Goal: Task Accomplishment & Management: Manage account settings

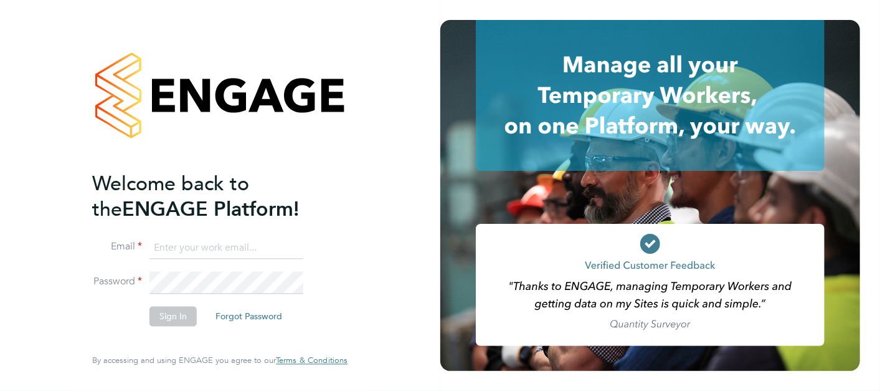
type input "michael.black@vistry.co.uk"
click at [174, 318] on button "Sign In" at bounding box center [172, 316] width 47 height 20
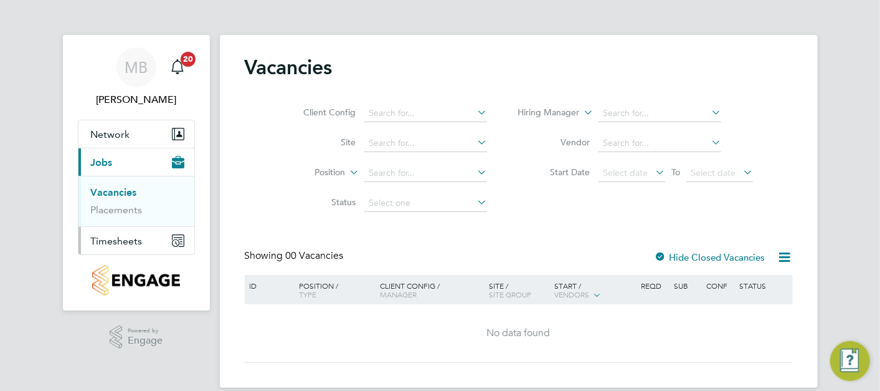
click at [138, 240] on span "Timesheets" at bounding box center [117, 241] width 52 height 12
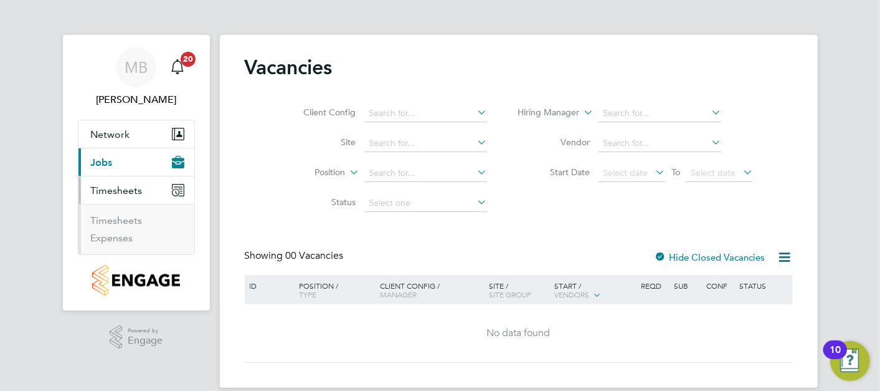
click at [121, 211] on ul "Timesheets Expenses" at bounding box center [136, 229] width 116 height 50
click at [118, 219] on link "Timesheets" at bounding box center [117, 220] width 52 height 12
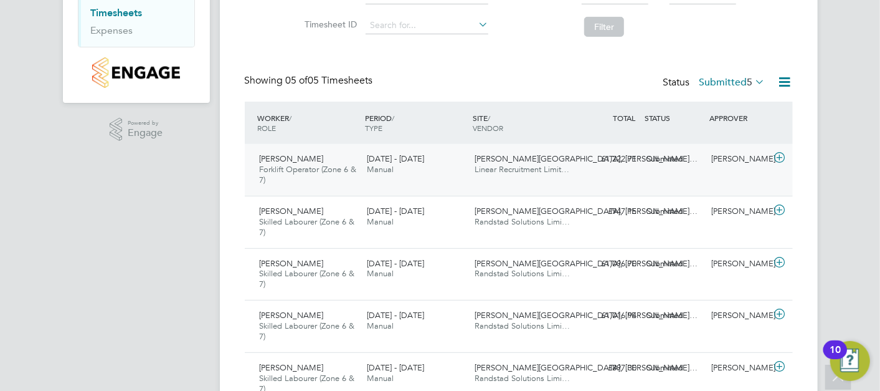
click at [476, 179] on div "Whitworth Road, Spenn… Linear Recruitment Limit…" at bounding box center [524, 164] width 108 height 31
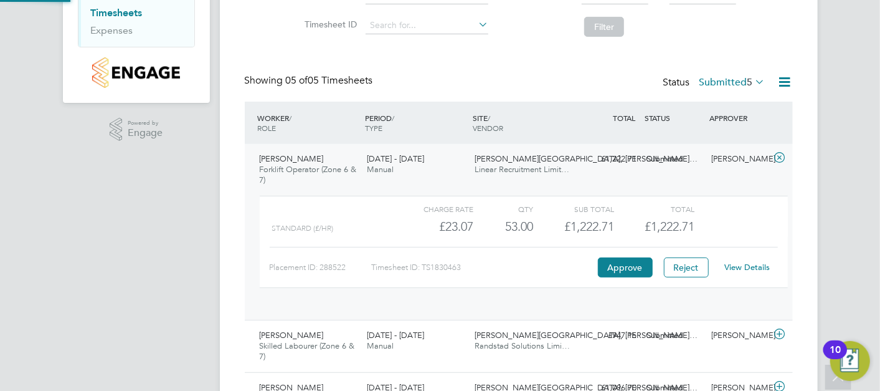
scroll to position [21, 121]
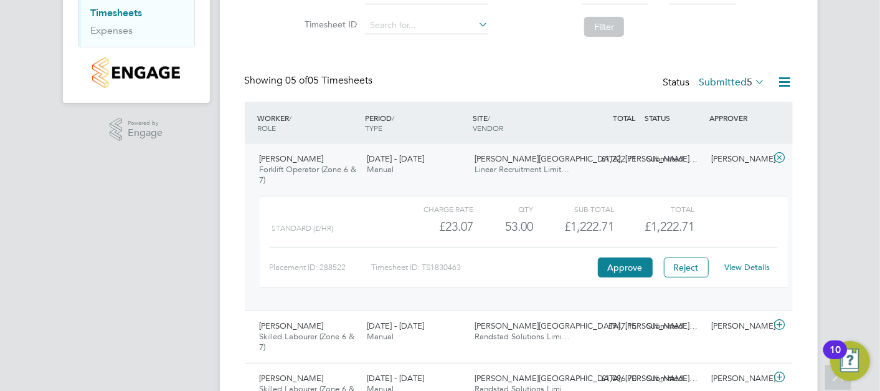
click at [747, 270] on link "View Details" at bounding box center [746, 267] width 45 height 11
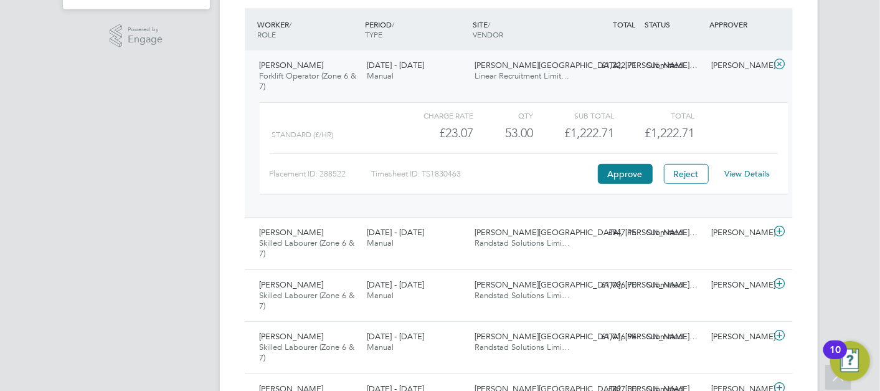
scroll to position [379, 0]
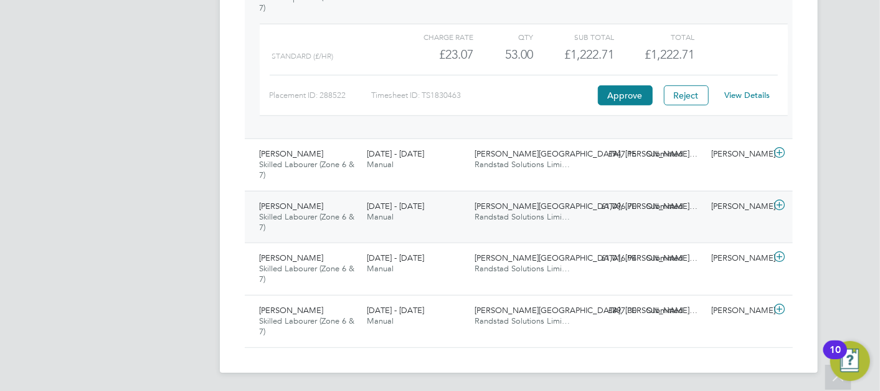
click at [453, 224] on div "22 - 28 Sep 2025 Manual" at bounding box center [416, 211] width 108 height 31
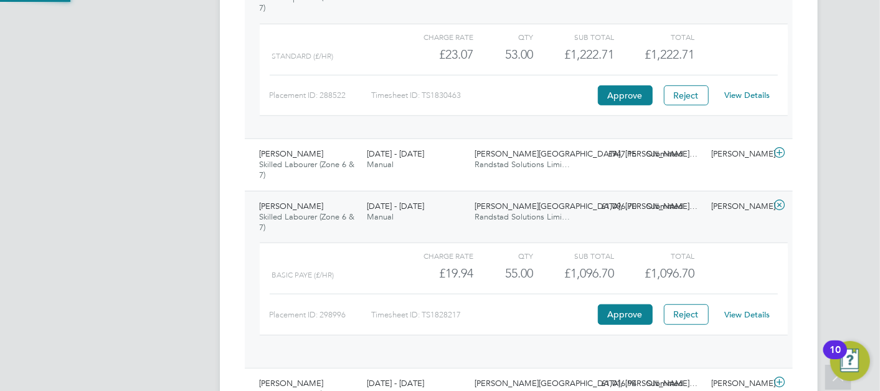
scroll to position [21, 121]
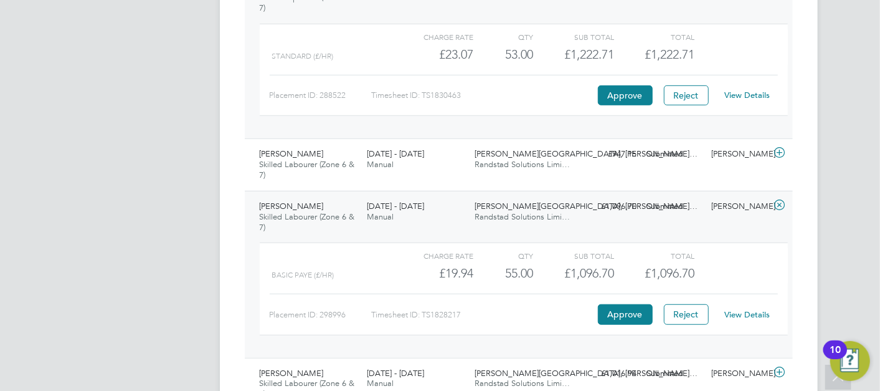
click at [745, 316] on link "View Details" at bounding box center [746, 314] width 45 height 11
click at [648, 171] on div "Callum Ardle Skilled Labourer (Zone 6 & 7) 22 - 28 Sep 2025 22 - 28 Sep 2025 Ma…" at bounding box center [519, 164] width 548 height 52
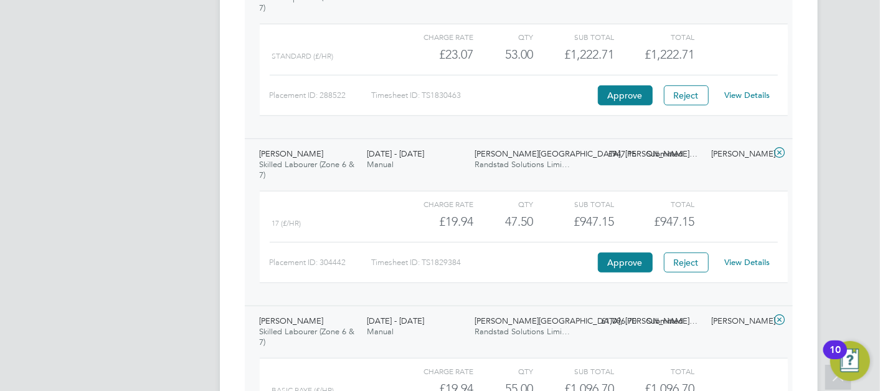
click at [737, 261] on link "View Details" at bounding box center [746, 262] width 45 height 11
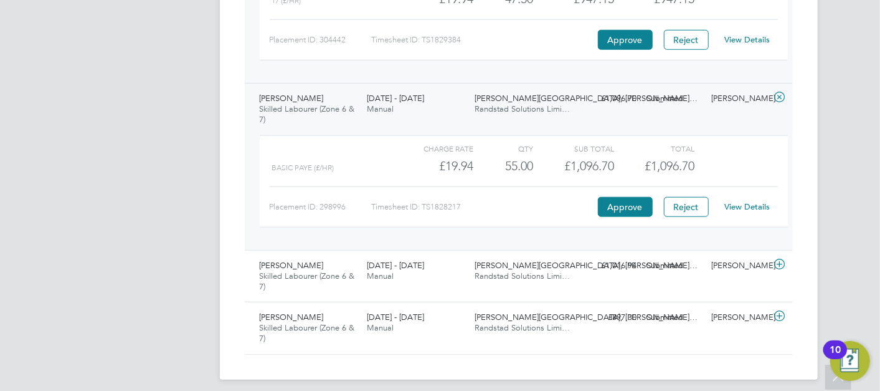
scroll to position [609, 0]
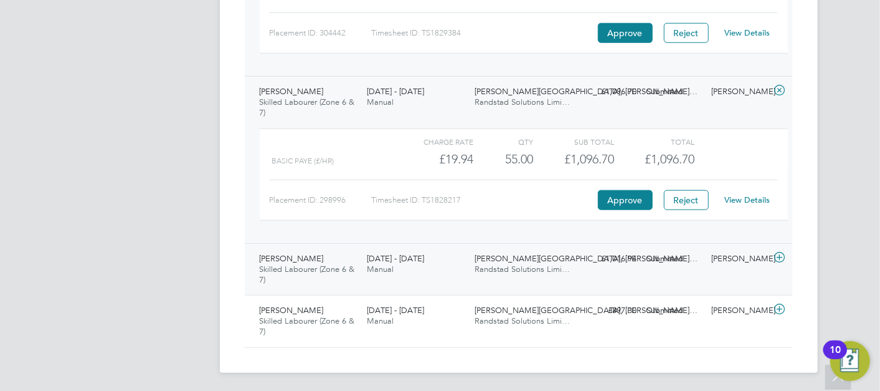
click at [585, 278] on div "Krzysztof Mielczarek Skilled Labourer (Zone 6 & 7) 22 - 28 Sep 2025 22 - 28 Sep…" at bounding box center [519, 269] width 548 height 52
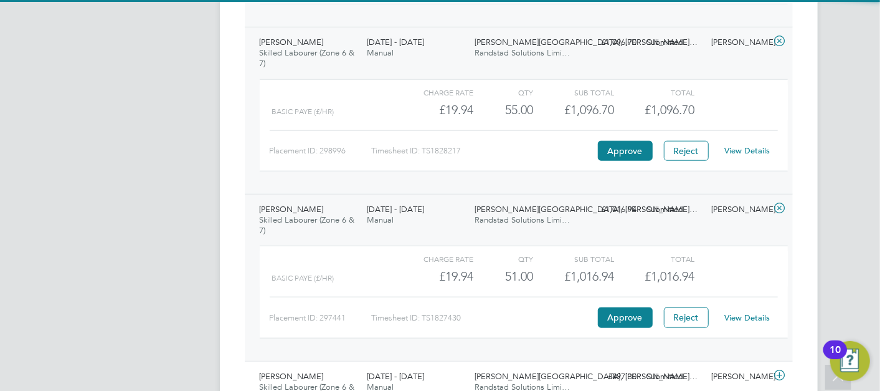
scroll to position [723, 0]
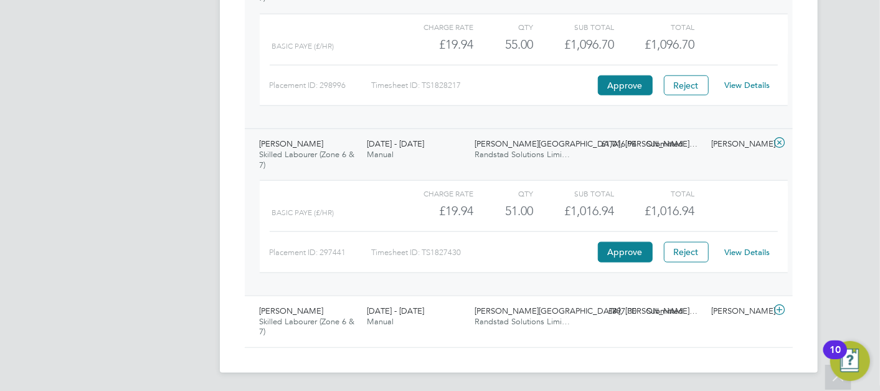
click at [741, 249] on link "View Details" at bounding box center [746, 252] width 45 height 11
click at [594, 320] on div "Krzysztof Mielczarek Skilled Labourer (Zone 6 & 7) 21 - 27 Jul 2025 21 - 27 Jul…" at bounding box center [519, 321] width 548 height 52
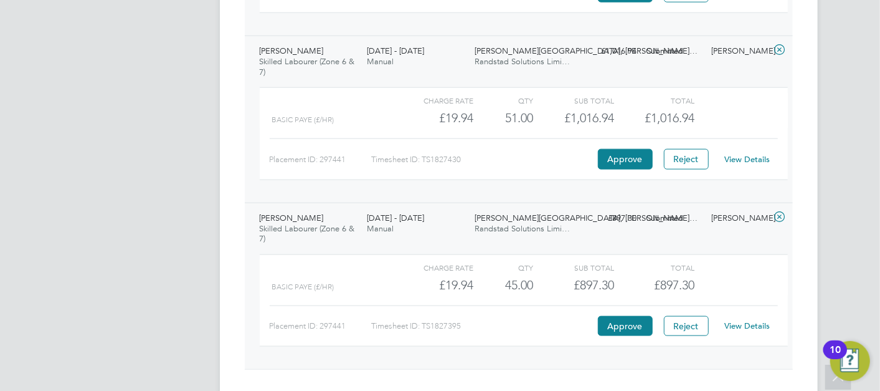
scroll to position [838, 0]
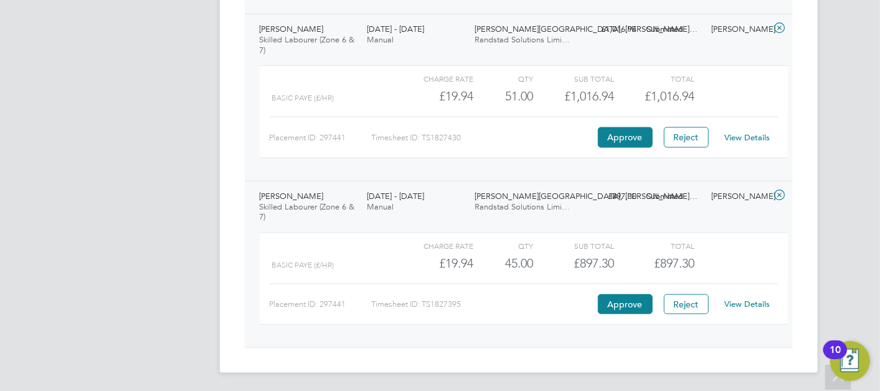
click at [738, 303] on link "View Details" at bounding box center [746, 303] width 45 height 11
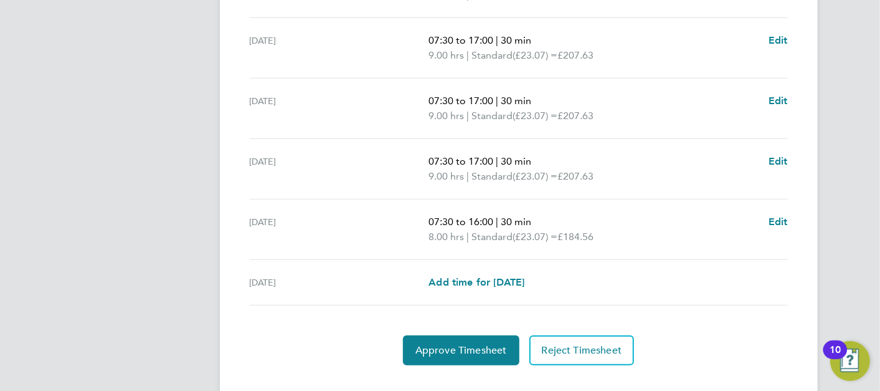
scroll to position [532, 0]
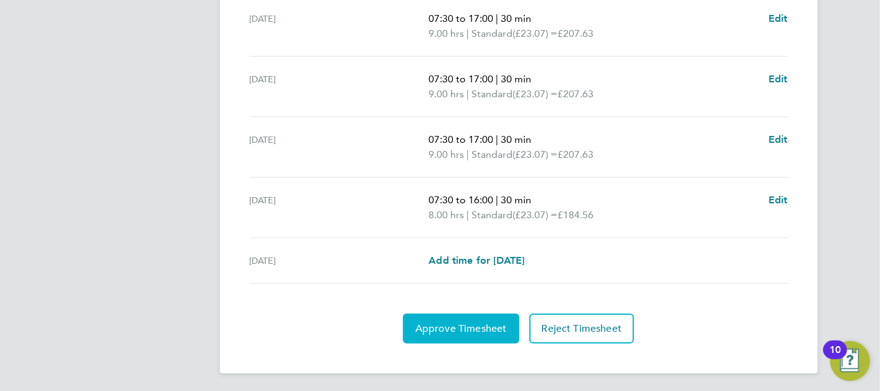
click at [461, 329] on span "Approve Timesheet" at bounding box center [461, 328] width 92 height 12
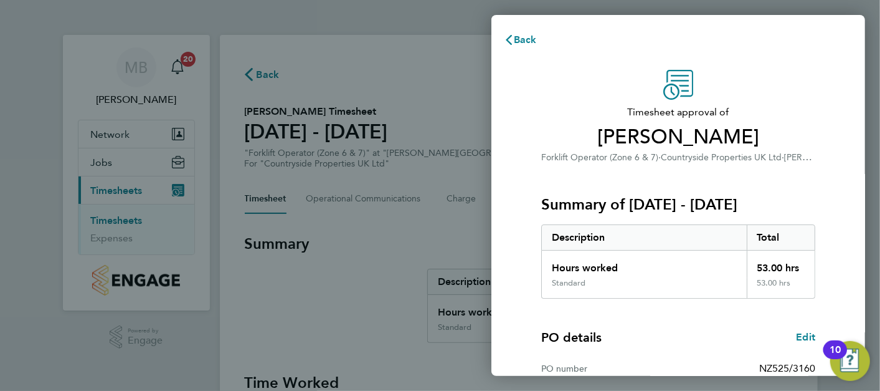
scroll to position [205, 0]
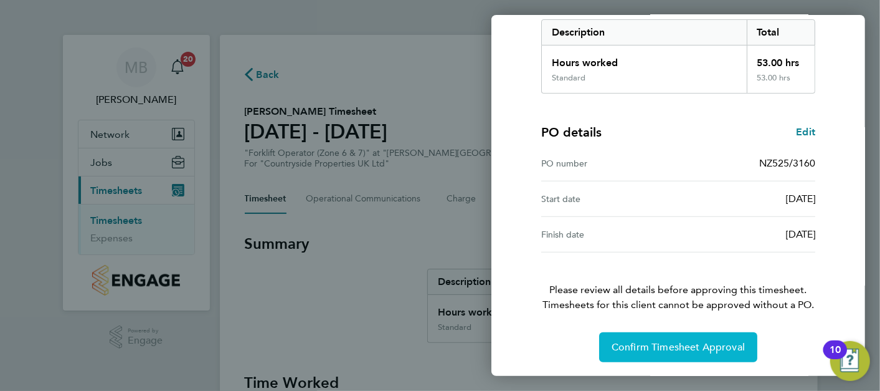
click at [670, 344] on span "Confirm Timesheet Approval" at bounding box center [678, 347] width 133 height 12
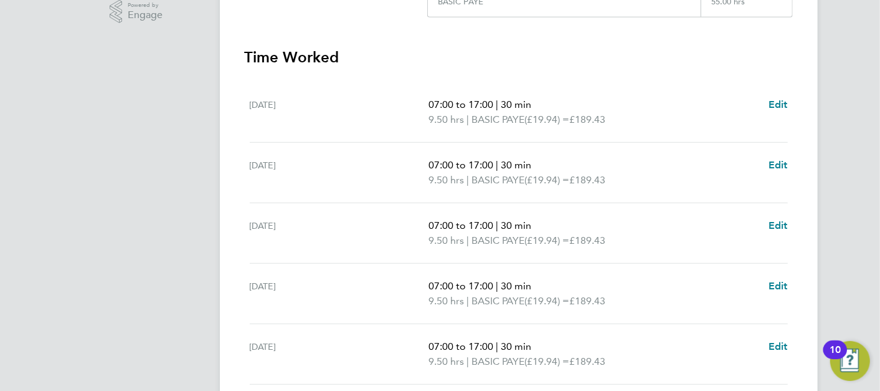
scroll to position [325, 0]
click at [779, 103] on span "Edit" at bounding box center [778, 105] width 19 height 12
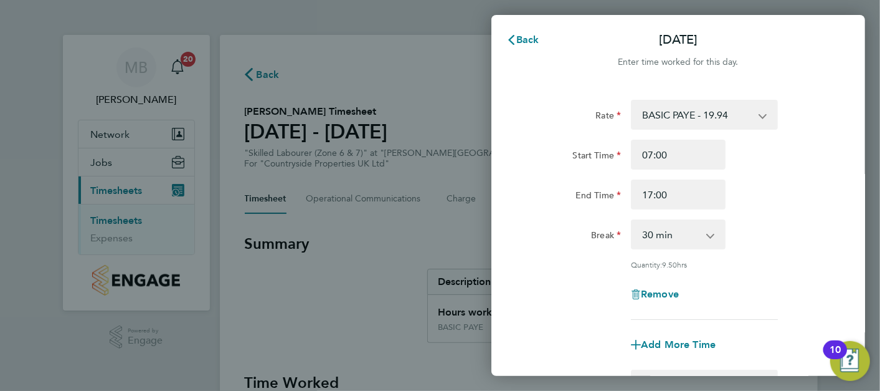
click at [715, 231] on app-icon-cross-button at bounding box center [716, 233] width 15 height 27
click at [706, 235] on select "0 min 15 min 30 min 45 min 60 min 75 min 90 min" at bounding box center [670, 233] width 77 height 27
select select "60"
click at [632, 220] on select "0 min 15 min 30 min 45 min 60 min 75 min 90 min" at bounding box center [670, 233] width 77 height 27
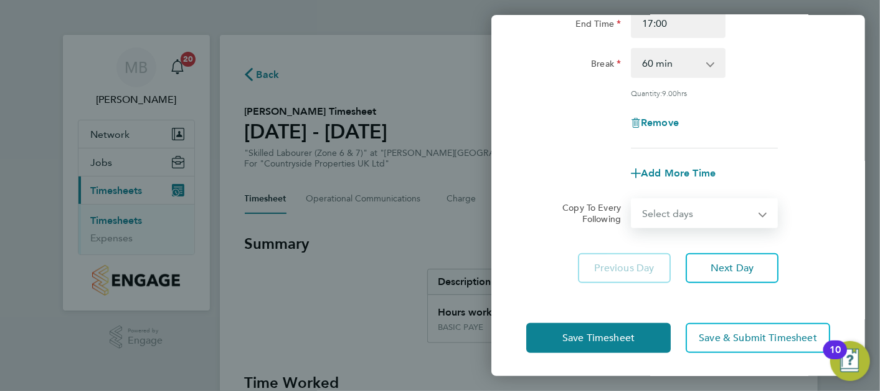
click at [701, 219] on select "Select days Day Weekday (Mon-Fri) Weekend (Sat-Sun) [DATE] [DATE] [DATE] [DATE]…" at bounding box center [697, 212] width 131 height 27
select select "WEEKDAY"
click at [632, 199] on select "Select days Day Weekday (Mon-Fri) Weekend (Sat-Sun) [DATE] [DATE] [DATE] [DATE]…" at bounding box center [697, 212] width 131 height 27
select select "[DATE]"
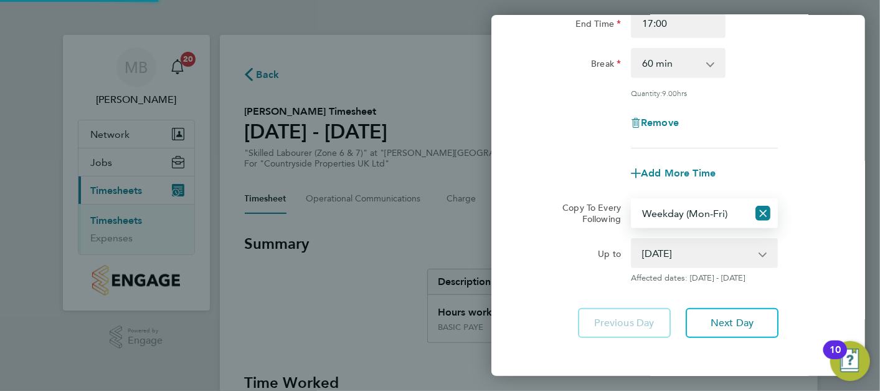
scroll to position [226, 0]
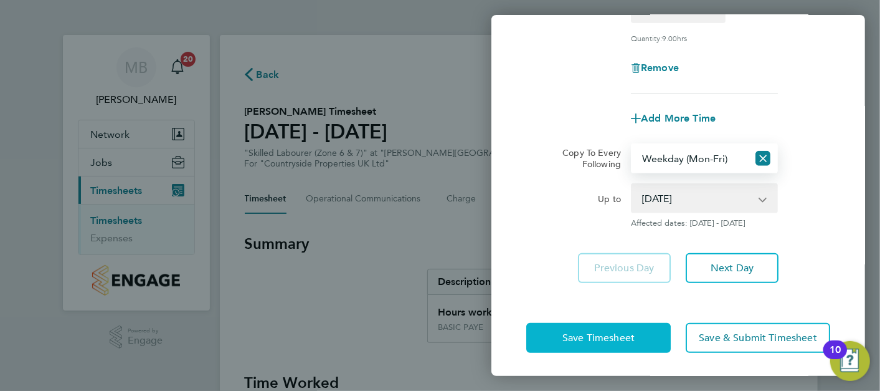
click at [622, 333] on span "Save Timesheet" at bounding box center [598, 337] width 72 height 12
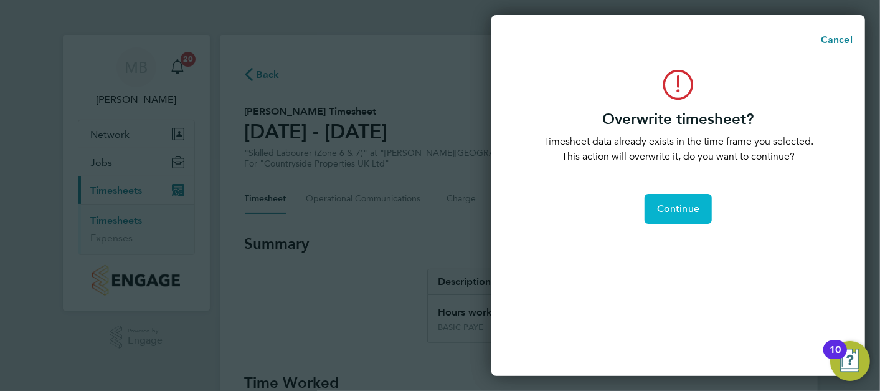
click at [674, 211] on span "Continue" at bounding box center [678, 208] width 42 height 12
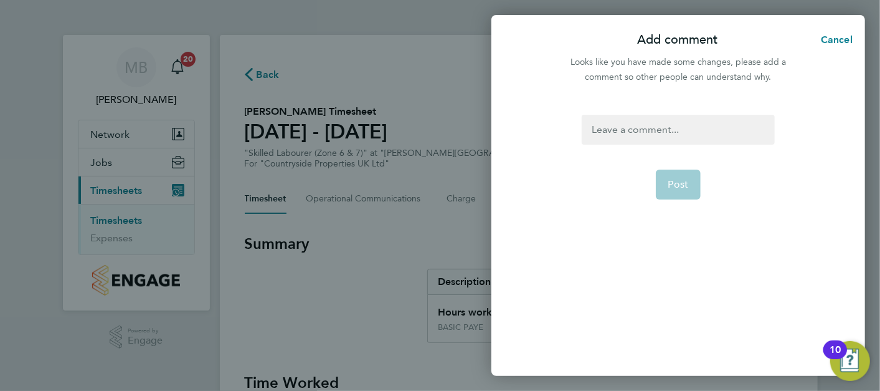
click at [638, 144] on div at bounding box center [678, 130] width 192 height 30
click at [683, 170] on button "Post" at bounding box center [678, 184] width 45 height 30
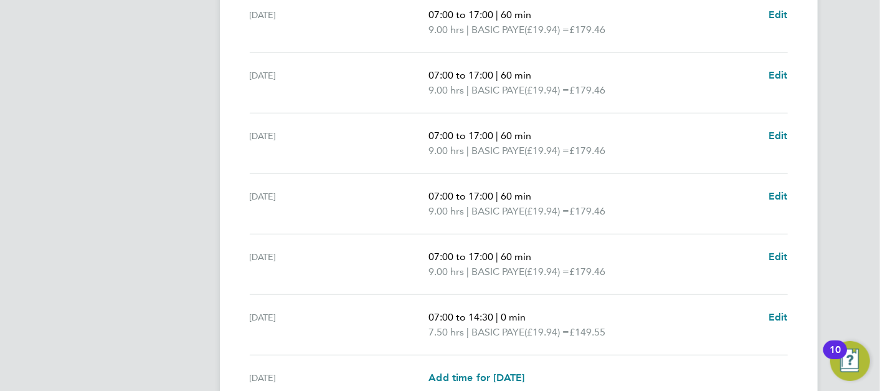
scroll to position [484, 0]
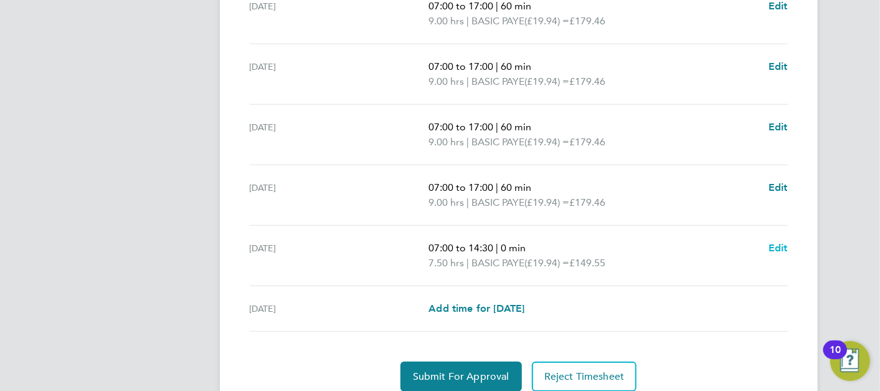
click at [775, 244] on span "Edit" at bounding box center [778, 248] width 19 height 12
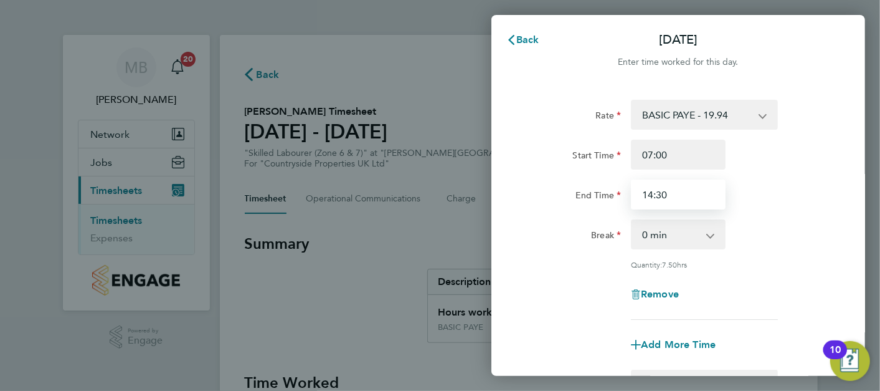
click at [683, 196] on input "14:30" at bounding box center [678, 194] width 95 height 30
type input "14:00"
click at [757, 224] on div "Break 0 min 15 min 30 min 45 min 60 min 75 min 90 min" at bounding box center [678, 234] width 314 height 30
click at [714, 237] on app-icon-cross-button at bounding box center [716, 233] width 15 height 27
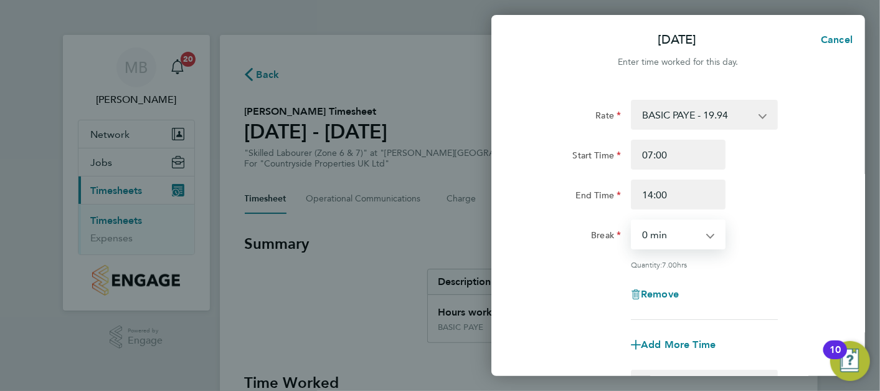
click at [705, 233] on select "0 min 15 min 30 min 45 min 60 min 75 min 90 min" at bounding box center [670, 233] width 77 height 27
select select "30"
click at [632, 220] on select "0 min 15 min 30 min 45 min 60 min 75 min 90 min" at bounding box center [670, 233] width 77 height 27
click at [770, 228] on div "Break 0 min 15 min 30 min 45 min 60 min 75 min 90 min" at bounding box center [678, 234] width 314 height 30
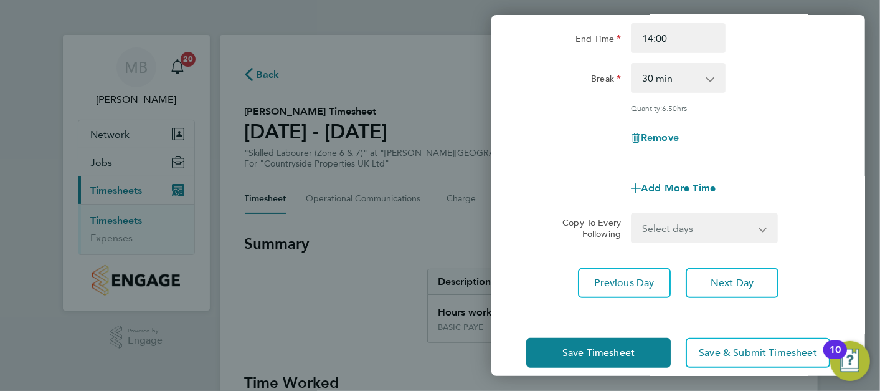
scroll to position [171, 0]
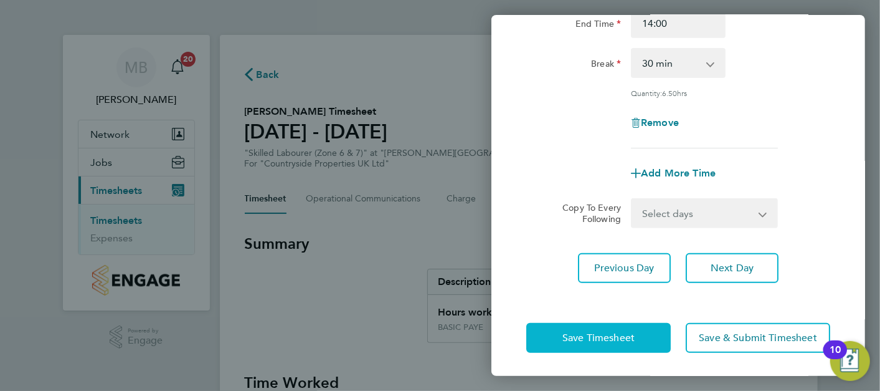
click at [632, 331] on span "Save Timesheet" at bounding box center [598, 337] width 72 height 12
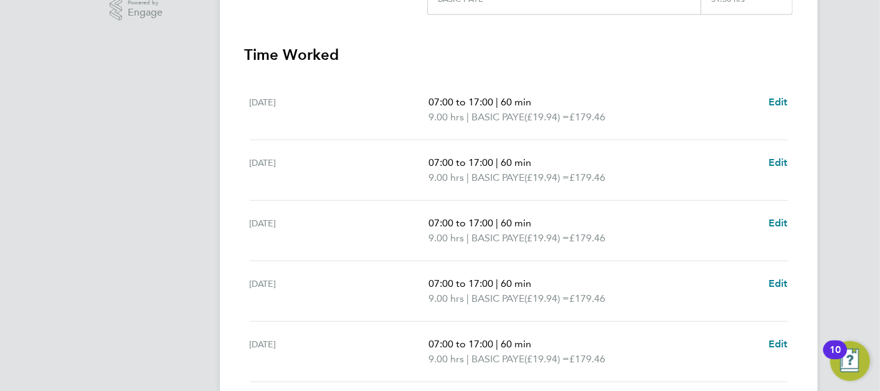
scroll to position [277, 0]
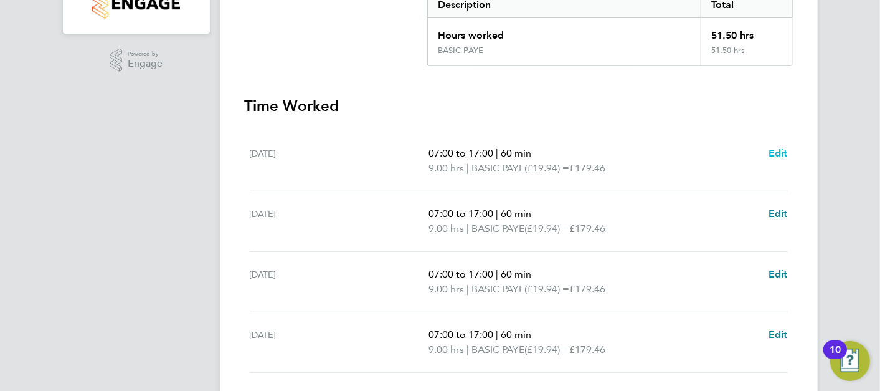
click at [777, 152] on span "Edit" at bounding box center [778, 153] width 19 height 12
select select "60"
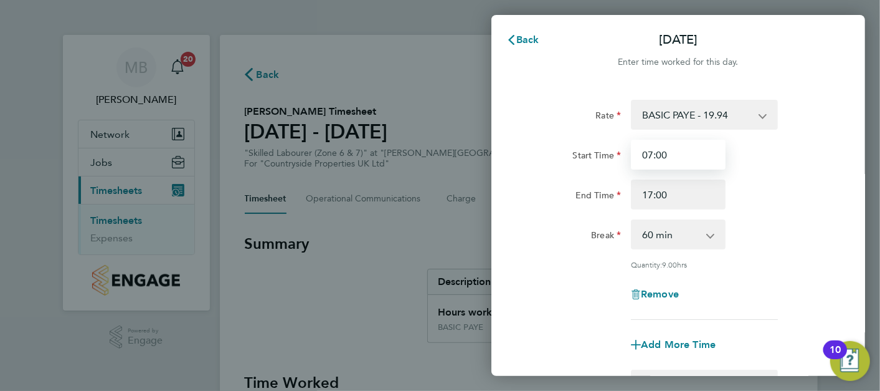
click at [673, 152] on input "07:00" at bounding box center [678, 155] width 95 height 30
type input "07:30"
click at [770, 173] on div "Start Time 07:30 End Time 17:00" at bounding box center [678, 175] width 314 height 70
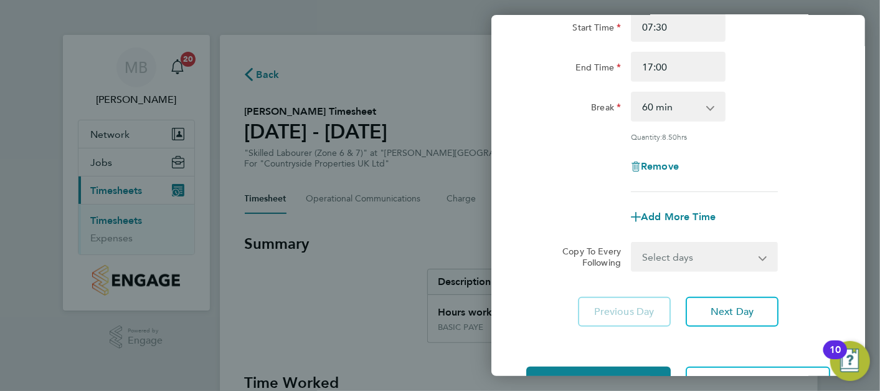
scroll to position [138, 0]
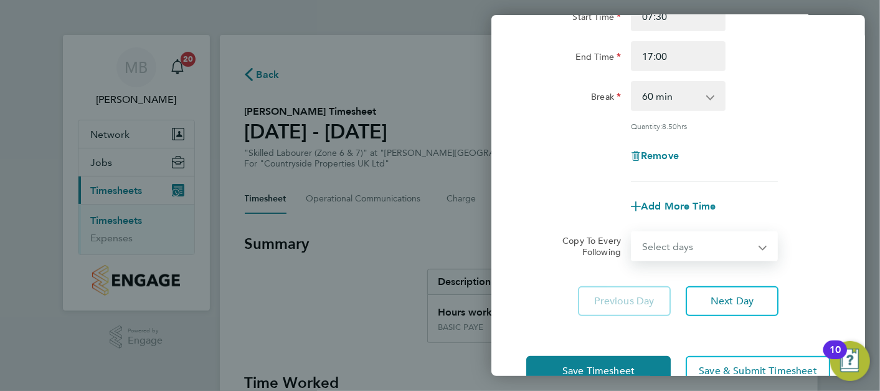
click at [721, 243] on select "Select days Day Weekday (Mon-Fri) Weekend (Sat-Sun) Tuesday Wednesday Thursday …" at bounding box center [697, 245] width 131 height 27
select select "WEEKDAY"
click at [632, 232] on select "Select days Day Weekday (Mon-Fri) Weekend (Sat-Sun) Tuesday Wednesday Thursday …" at bounding box center [697, 245] width 131 height 27
select select "2025-09-28"
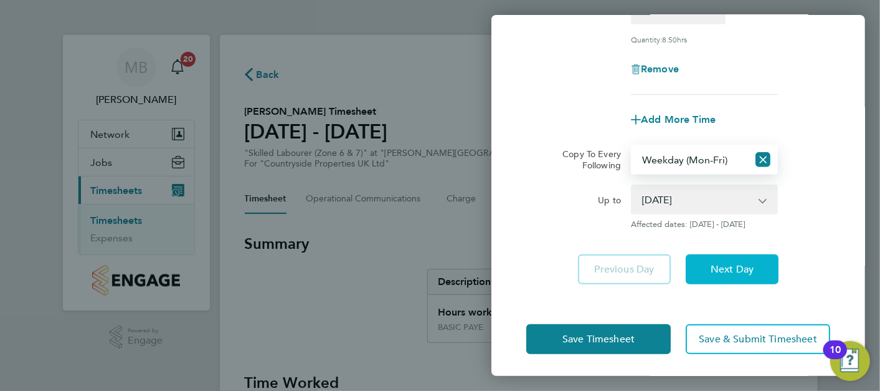
scroll to position [226, 0]
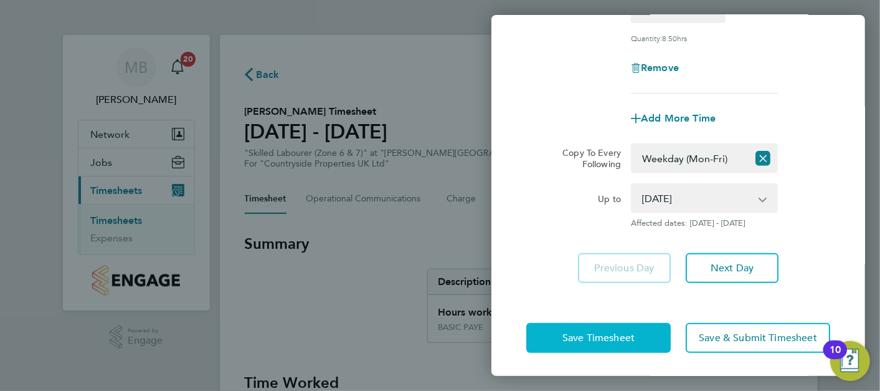
click at [603, 327] on button "Save Timesheet" at bounding box center [598, 338] width 145 height 30
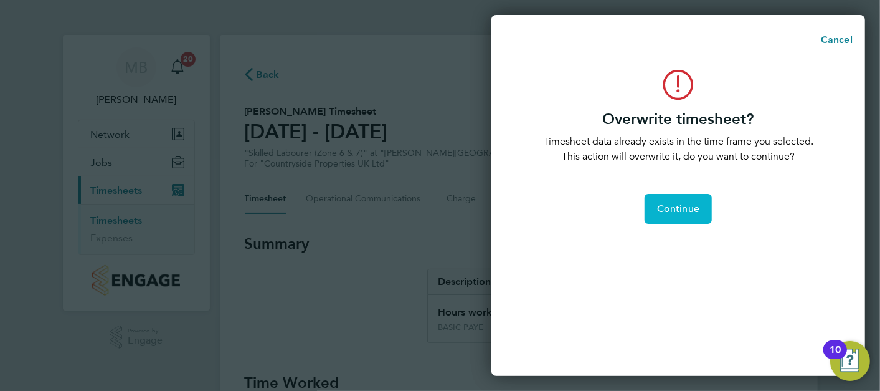
click at [679, 209] on span "Continue" at bounding box center [678, 208] width 42 height 12
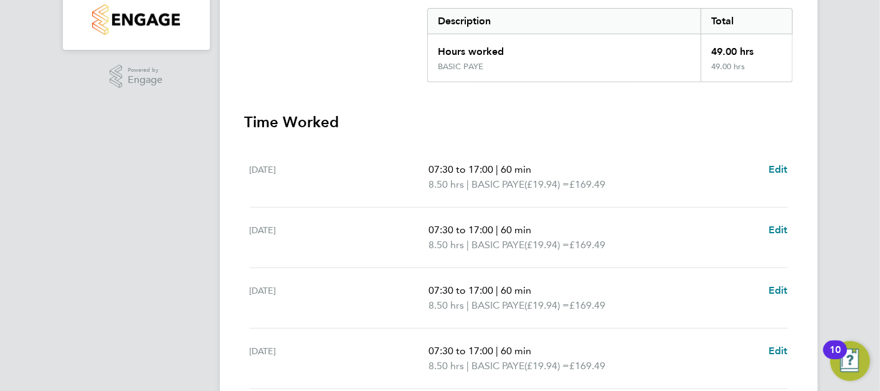
scroll to position [277, 0]
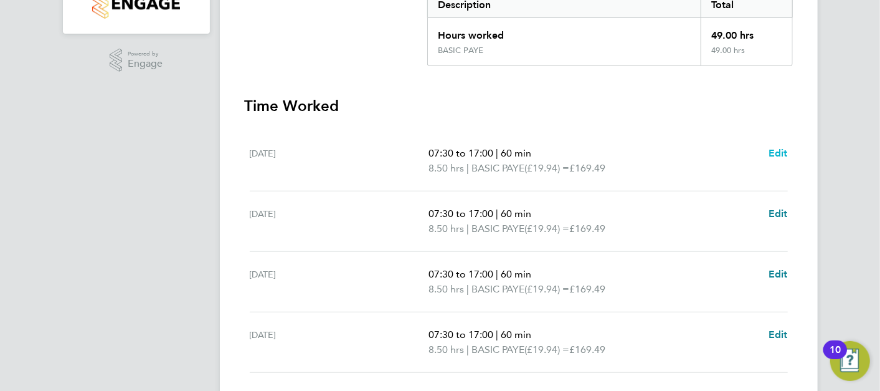
click at [778, 153] on span "Edit" at bounding box center [778, 153] width 19 height 12
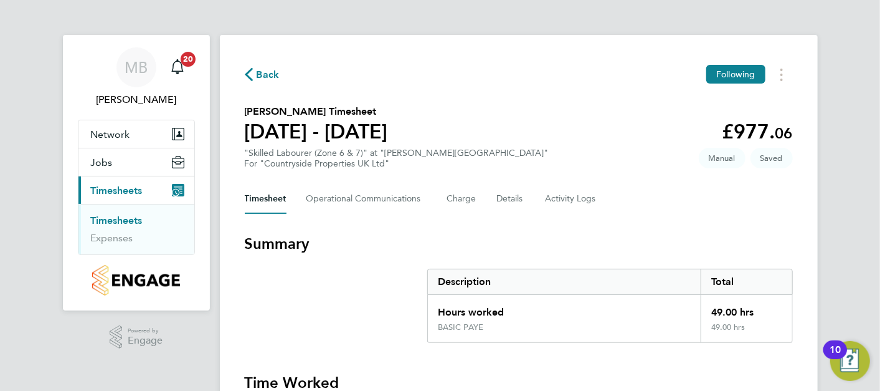
select select "60"
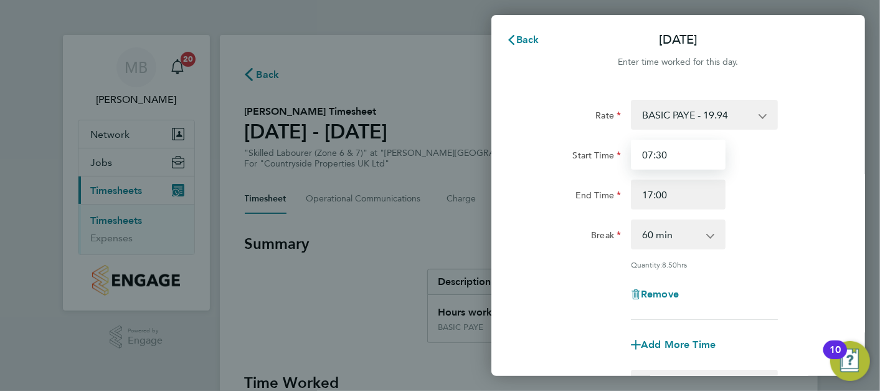
click at [670, 153] on input "07:30" at bounding box center [678, 155] width 95 height 30
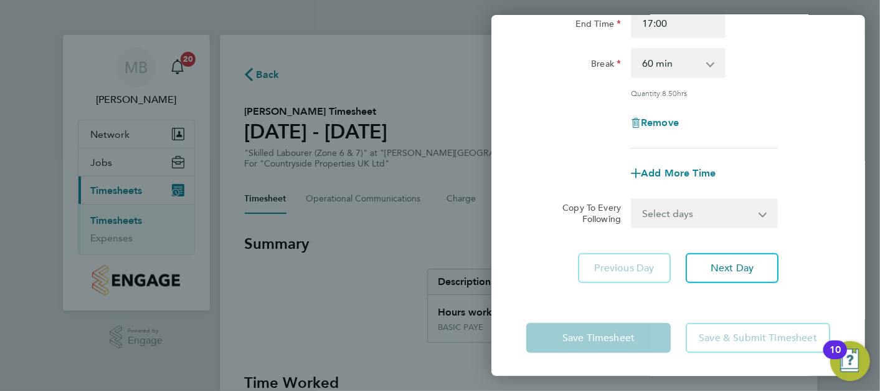
type input "07:00"
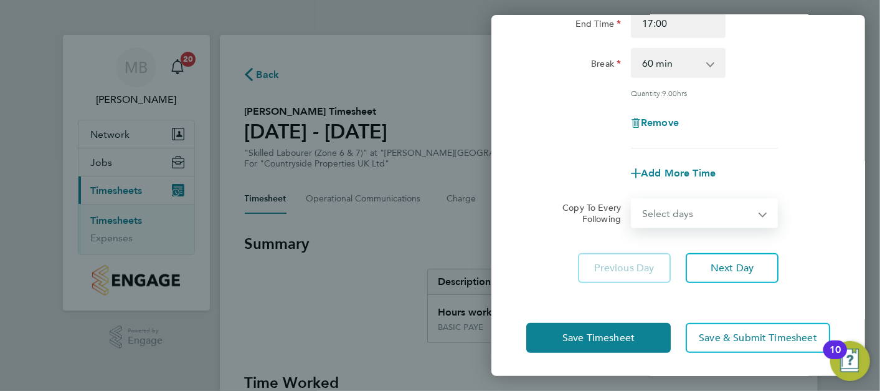
click at [672, 208] on select "Select days Day Weekday (Mon-Fri) Weekend (Sat-Sun) Tuesday Wednesday Thursday …" at bounding box center [697, 212] width 131 height 27
select select "WEEKDAY"
click at [632, 199] on select "Select days Day Weekday (Mon-Fri) Weekend (Sat-Sun) Tuesday Wednesday Thursday …" at bounding box center [697, 212] width 131 height 27
select select "2025-09-28"
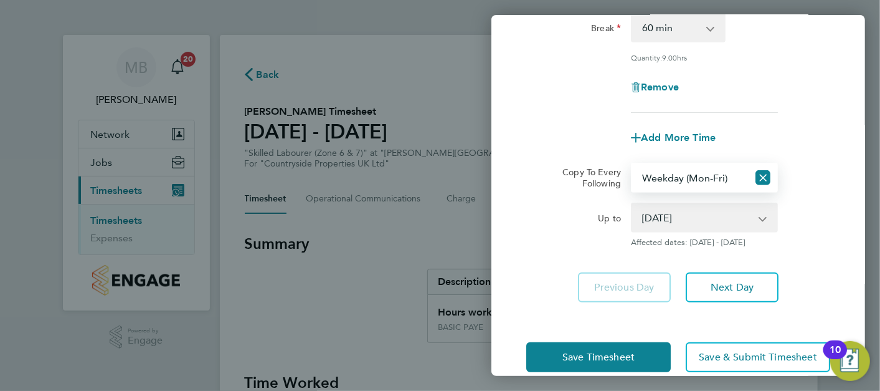
scroll to position [226, 0]
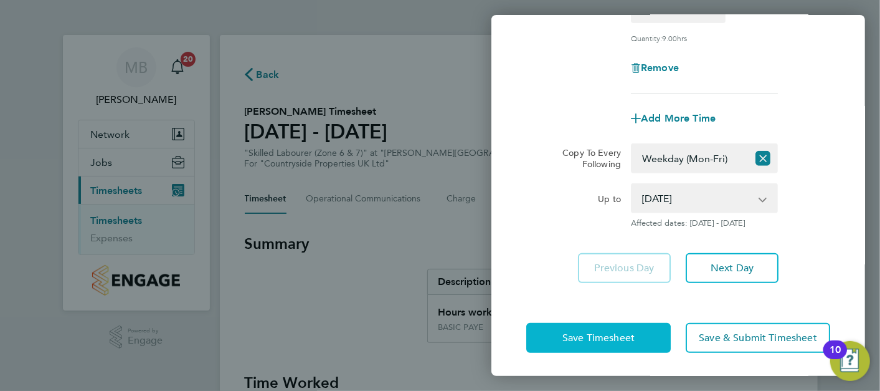
click at [623, 331] on span "Save Timesheet" at bounding box center [598, 337] width 72 height 12
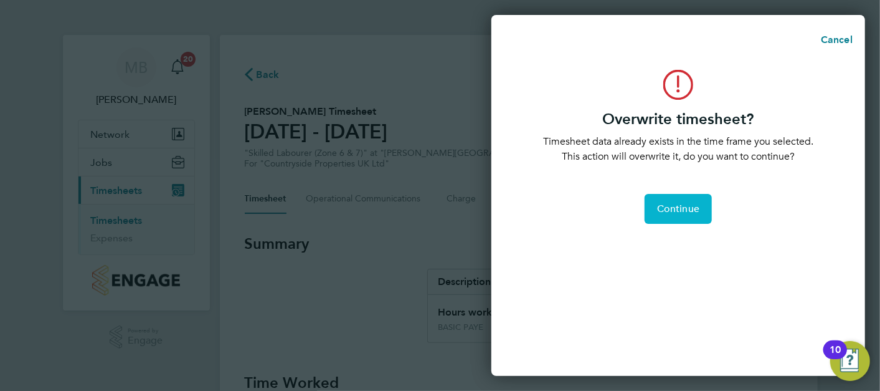
click at [663, 208] on span "Continue" at bounding box center [678, 208] width 42 height 12
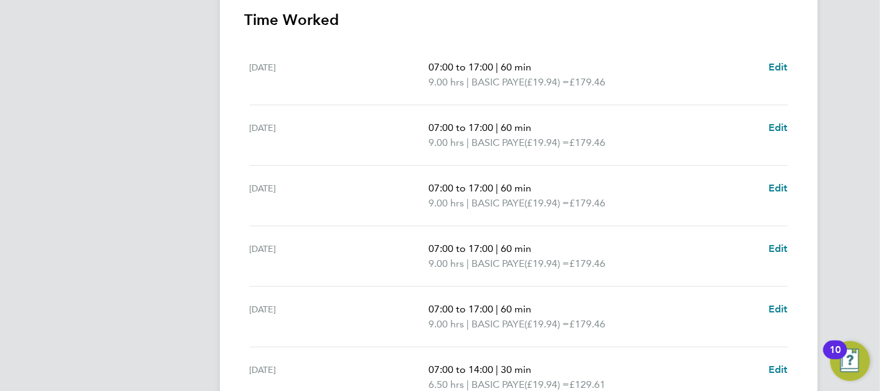
scroll to position [532, 0]
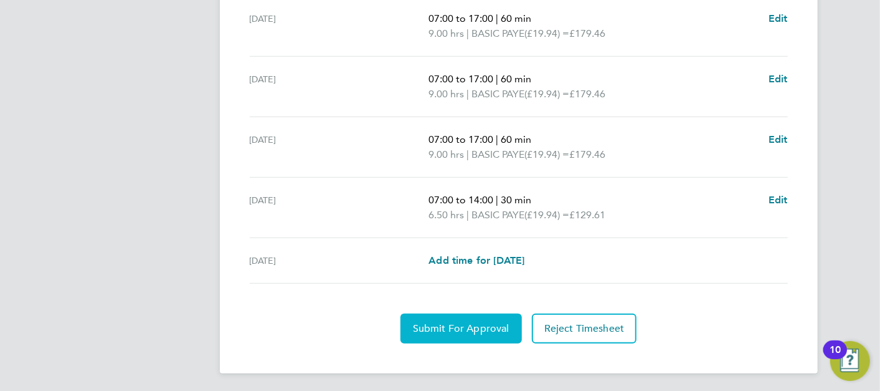
click at [462, 326] on span "Submit For Approval" at bounding box center [461, 328] width 97 height 12
click at [447, 336] on button "Approve Timesheet" at bounding box center [461, 328] width 116 height 30
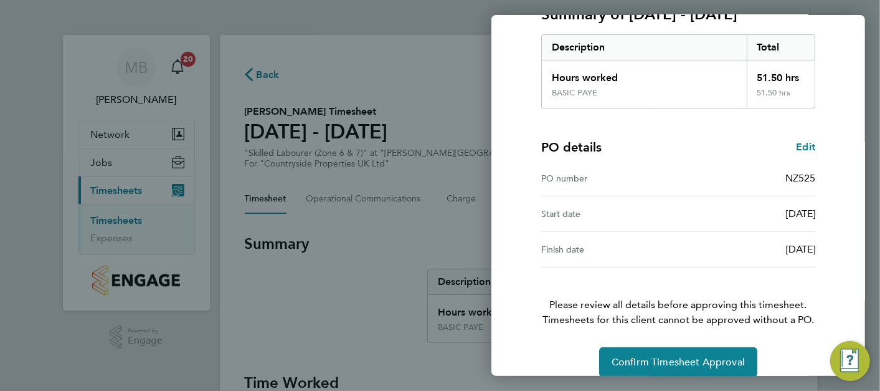
scroll to position [205, 0]
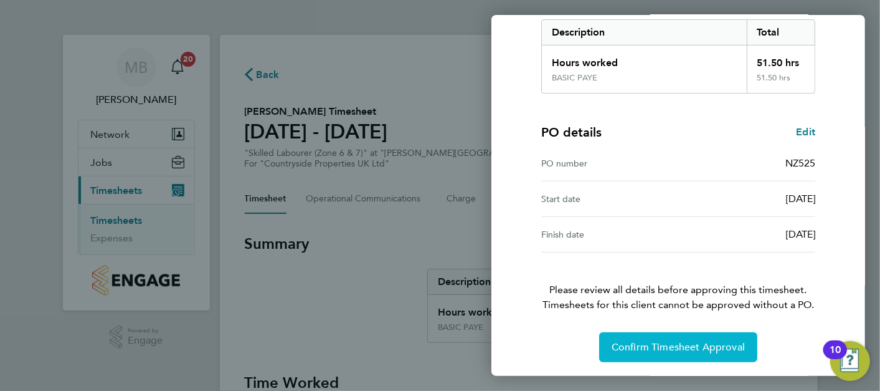
click at [670, 351] on span "Confirm Timesheet Approval" at bounding box center [678, 347] width 133 height 12
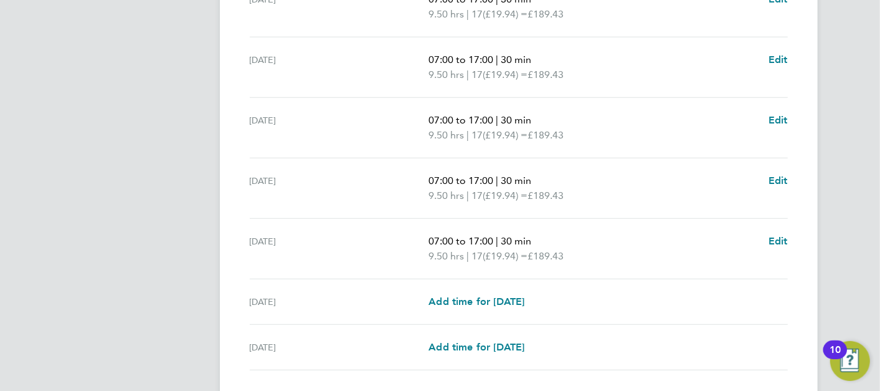
scroll to position [346, 0]
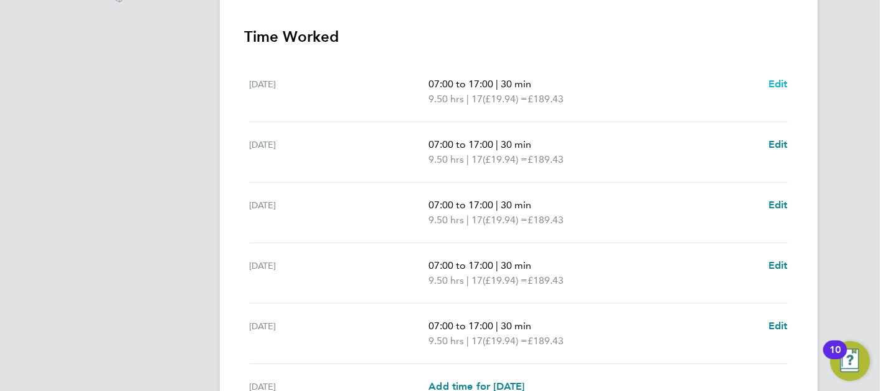
click at [784, 85] on span "Edit" at bounding box center [778, 84] width 19 height 12
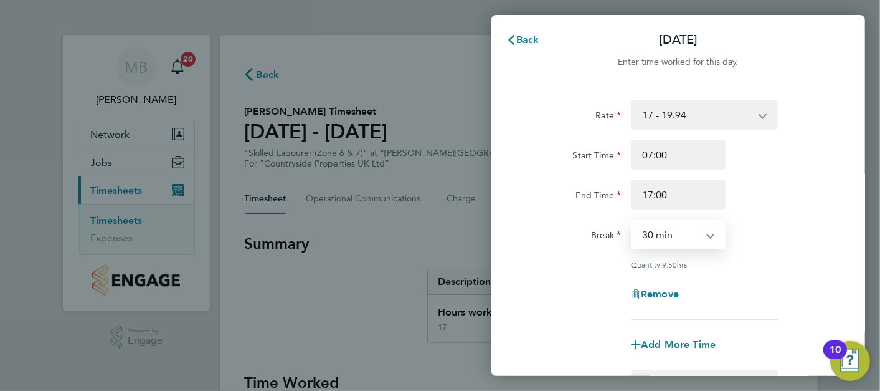
click at [703, 237] on select "0 min 15 min 30 min 45 min 60 min 75 min 90 min" at bounding box center [670, 233] width 77 height 27
select select "60"
click at [632, 220] on select "0 min 15 min 30 min 45 min 60 min 75 min 90 min" at bounding box center [670, 233] width 77 height 27
click at [793, 236] on div "Break 0 min 15 min 30 min 45 min 60 min 75 min 90 min" at bounding box center [678, 234] width 314 height 30
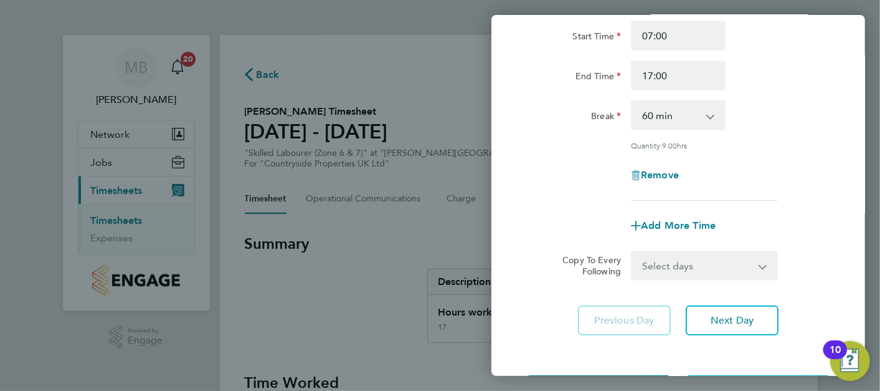
scroll to position [171, 0]
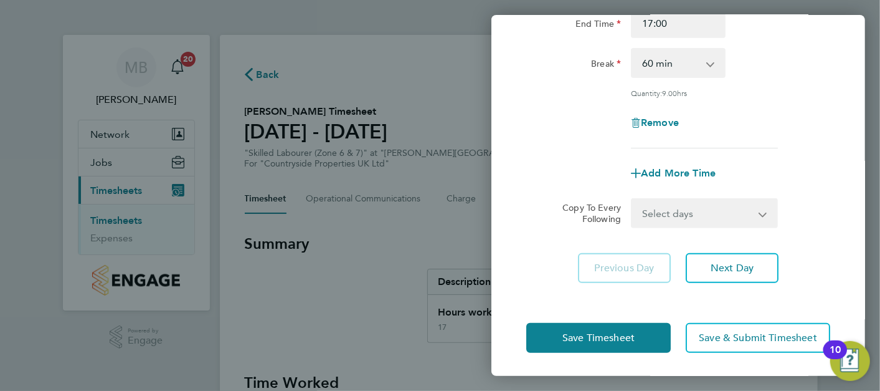
click at [712, 204] on select "Select days Day Weekday (Mon-Fri) Weekend (Sat-Sun) Tuesday Wednesday Thursday …" at bounding box center [697, 212] width 131 height 27
select select "WEEKDAY"
click at [632, 199] on select "Select days Day Weekday (Mon-Fri) Weekend (Sat-Sun) Tuesday Wednesday Thursday …" at bounding box center [697, 212] width 131 height 27
select select "2025-09-28"
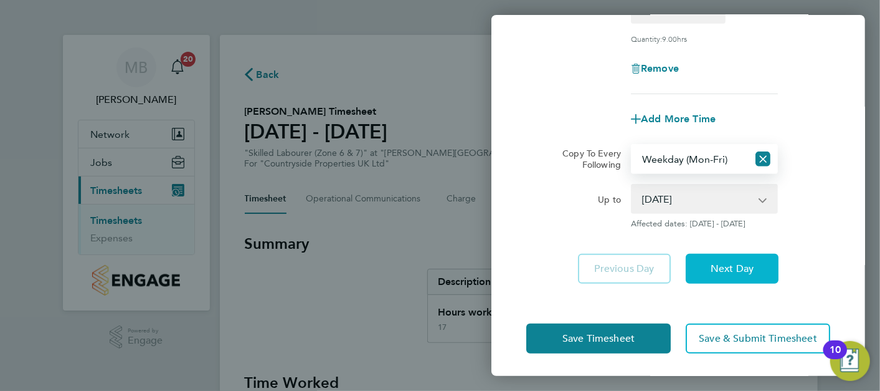
scroll to position [226, 0]
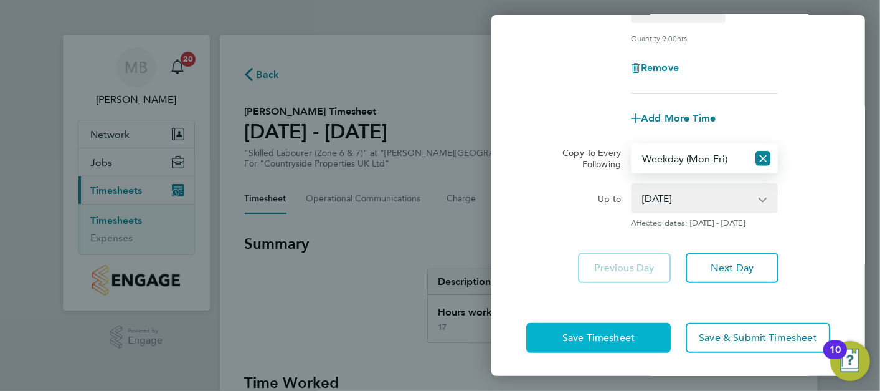
click at [590, 344] on button "Save Timesheet" at bounding box center [598, 338] width 145 height 30
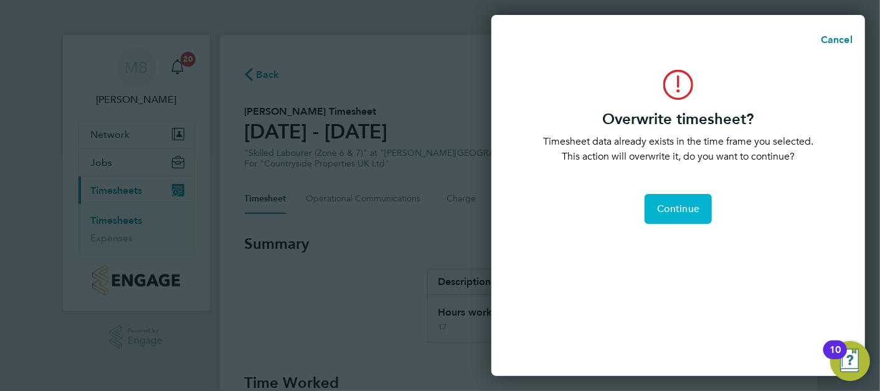
click at [695, 212] on span "Continue" at bounding box center [678, 208] width 42 height 12
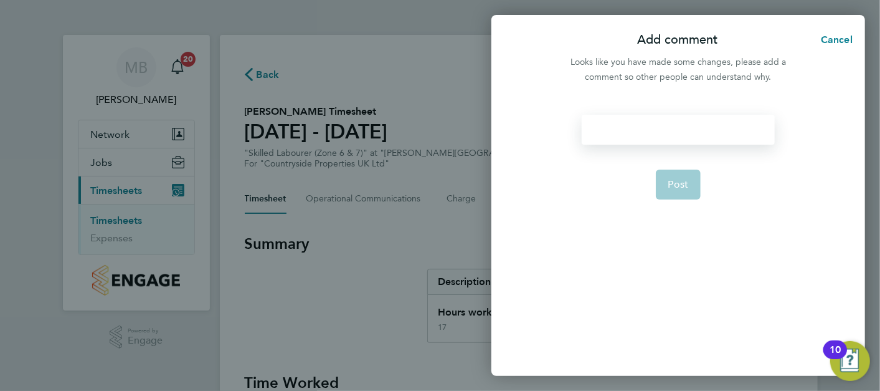
click at [638, 139] on div at bounding box center [678, 130] width 192 height 30
click at [688, 184] on span "Post" at bounding box center [678, 184] width 21 height 12
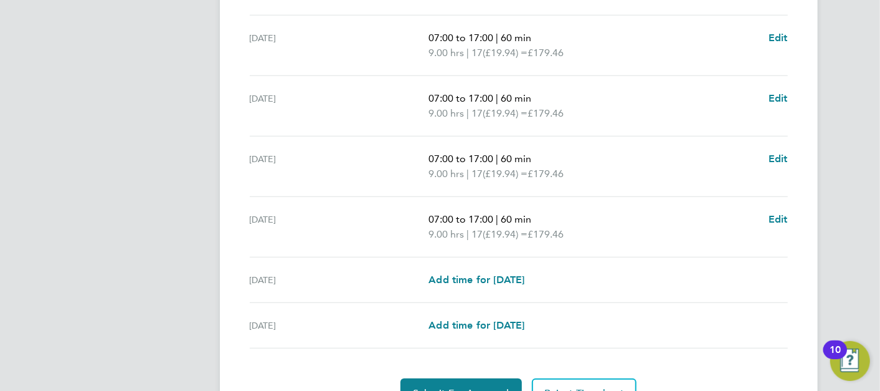
scroll to position [518, 0]
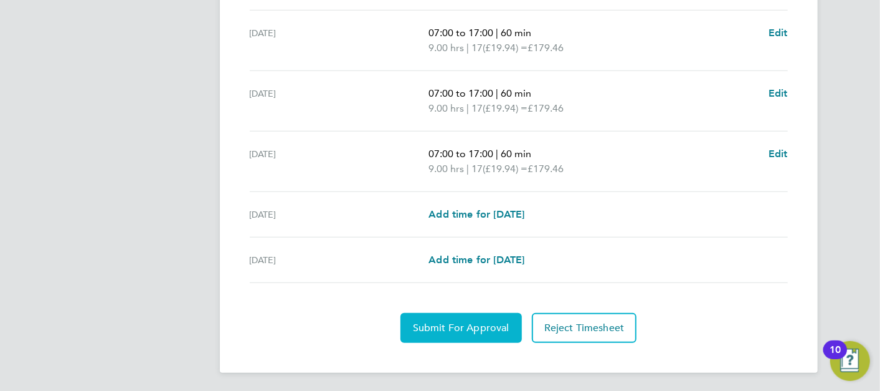
click at [476, 333] on button "Submit For Approval" at bounding box center [461, 328] width 121 height 30
click at [486, 315] on button "Approve Timesheet" at bounding box center [461, 328] width 116 height 30
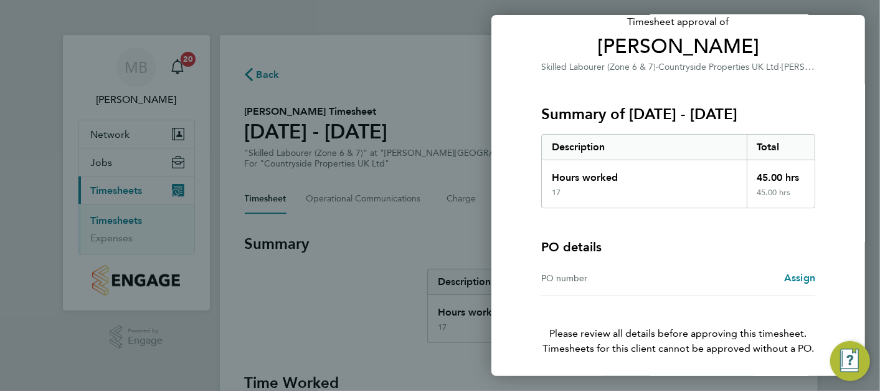
scroll to position [134, 0]
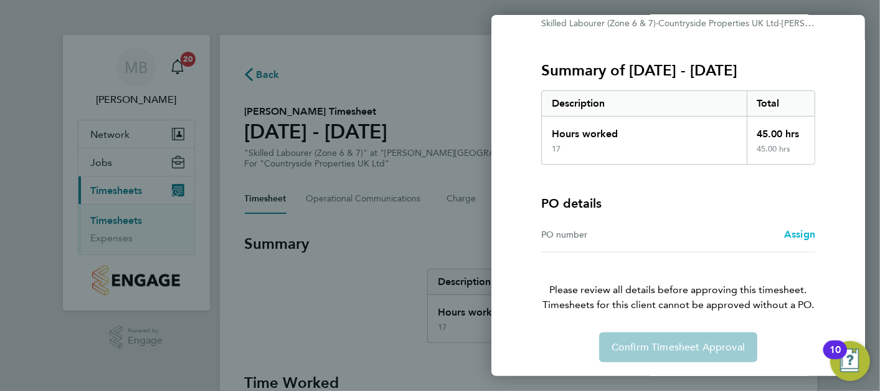
click at [799, 234] on span "Assign" at bounding box center [799, 234] width 31 height 12
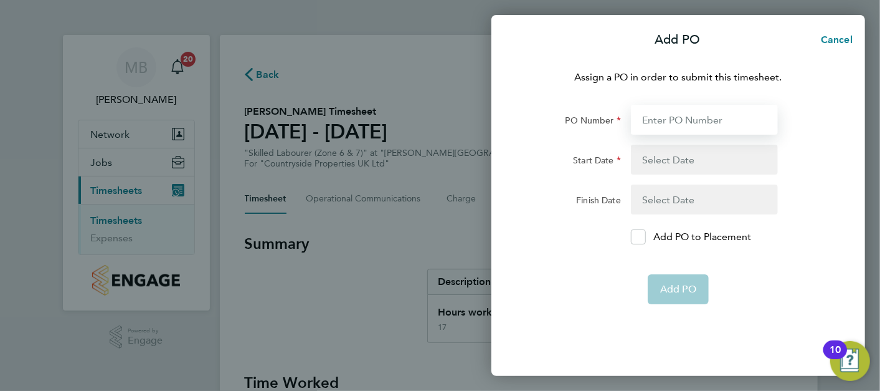
click at [685, 120] on input "PO Number" at bounding box center [704, 120] width 147 height 30
type input "NZ525"
type input "17 Aug 25"
type input "28 Sep 25"
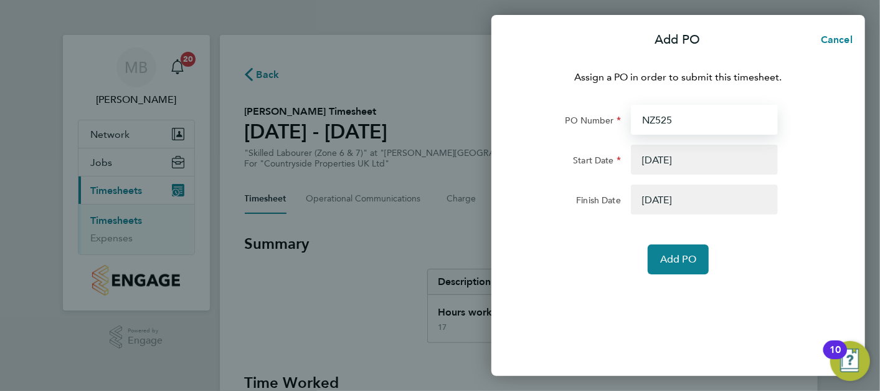
type input "NZ525"
click at [651, 153] on button "button" at bounding box center [704, 160] width 147 height 30
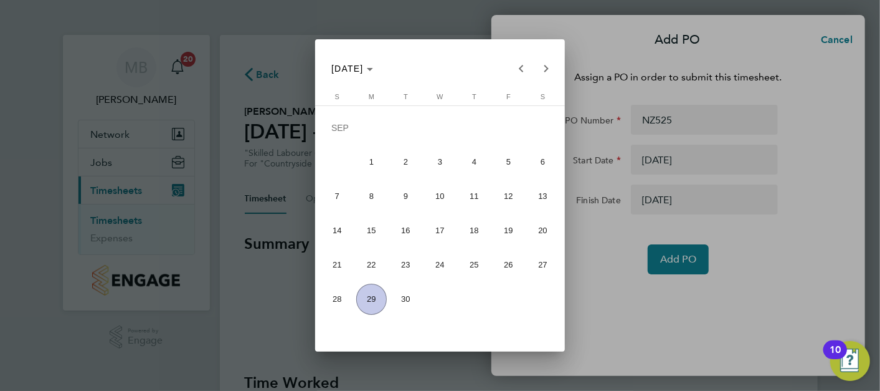
click at [723, 204] on div at bounding box center [440, 195] width 880 height 391
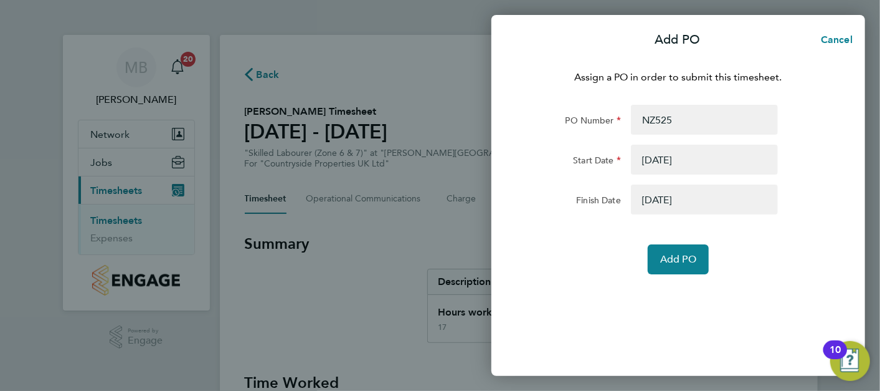
click at [686, 193] on button "button" at bounding box center [704, 199] width 147 height 30
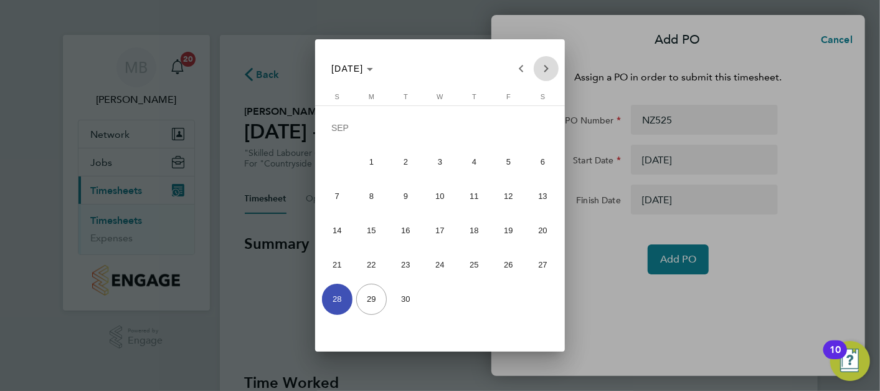
click at [548, 69] on span "Next month" at bounding box center [546, 68] width 25 height 25
click at [441, 297] on span "31" at bounding box center [440, 298] width 31 height 31
type input "31 Dec 25"
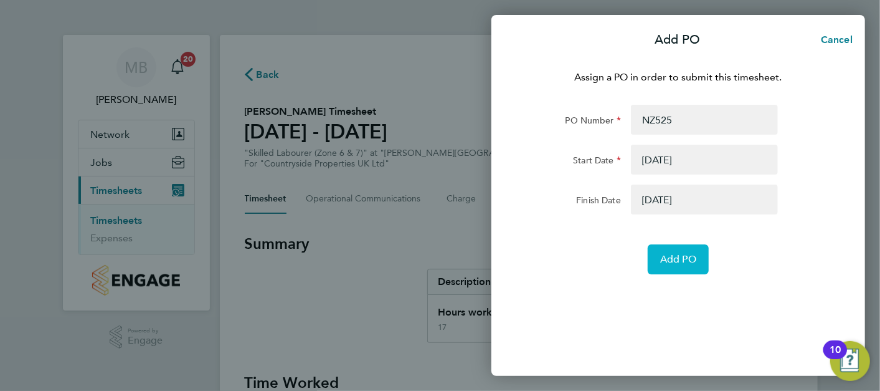
click at [678, 262] on span "Add PO" at bounding box center [678, 259] width 36 height 12
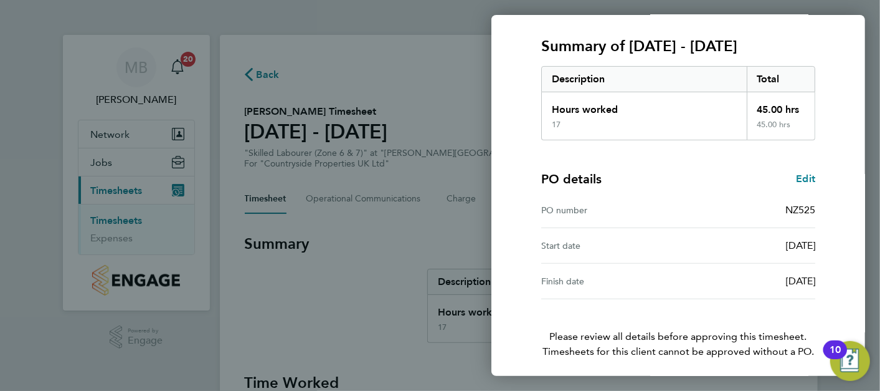
scroll to position [205, 0]
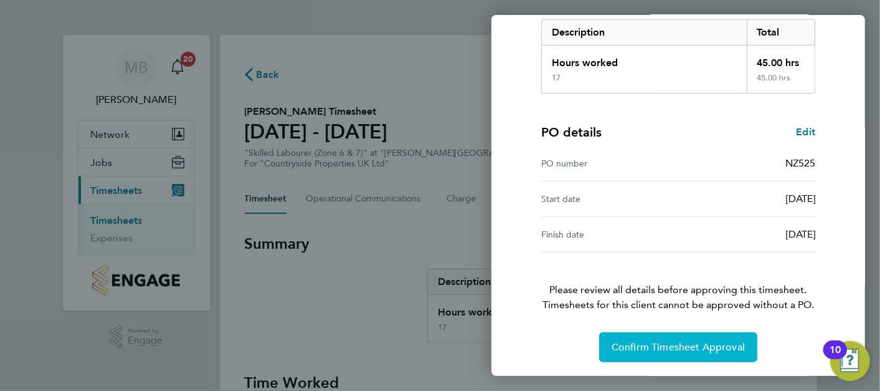
click at [688, 341] on span "Confirm Timesheet Approval" at bounding box center [678, 347] width 133 height 12
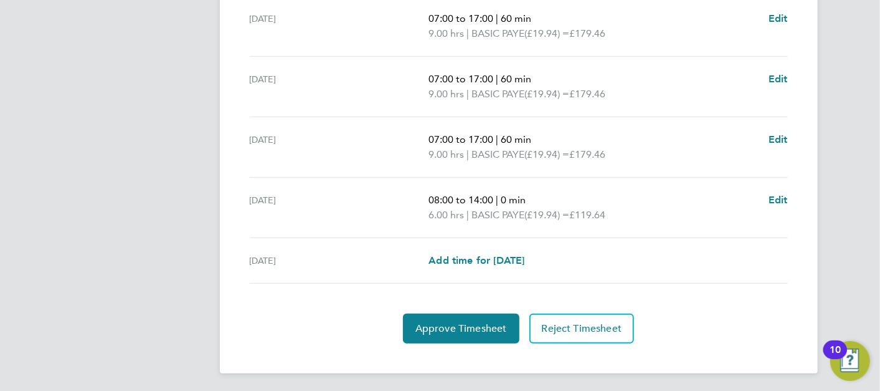
scroll to position [532, 0]
click at [480, 329] on span "Approve Timesheet" at bounding box center [461, 328] width 92 height 12
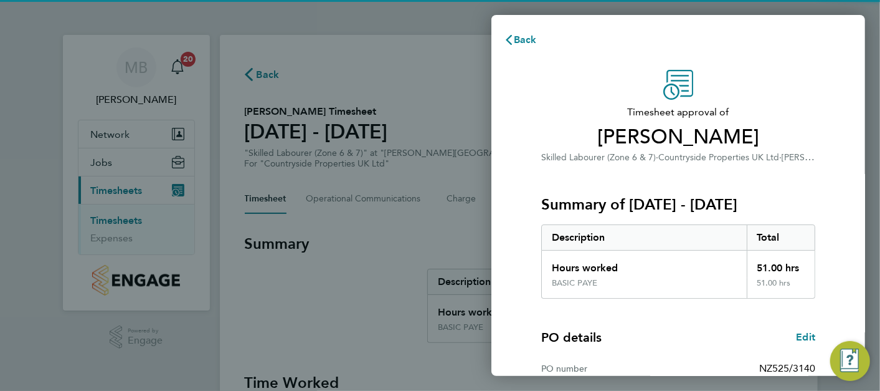
scroll to position [205, 0]
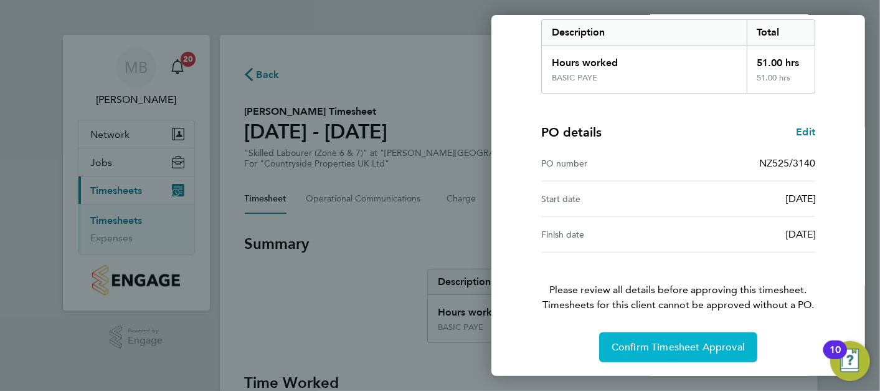
click at [690, 341] on span "Confirm Timesheet Approval" at bounding box center [678, 347] width 133 height 12
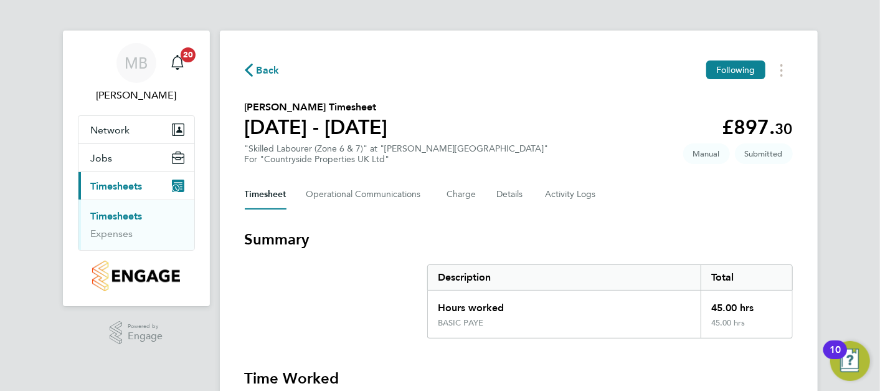
scroll to position [518, 0]
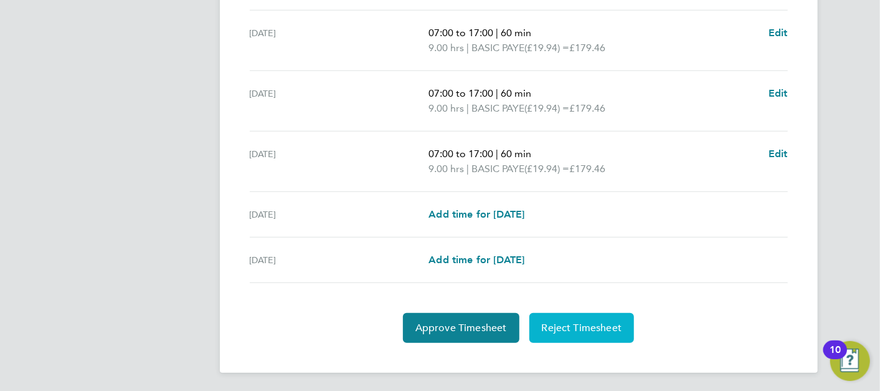
click at [579, 323] on span "Reject Timesheet" at bounding box center [582, 327] width 80 height 12
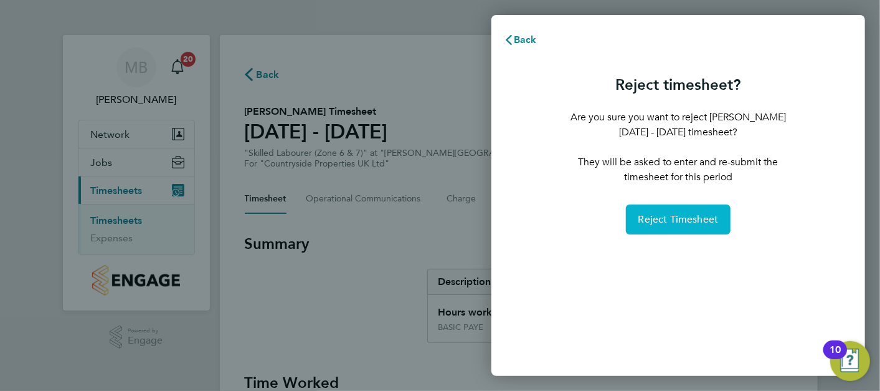
click at [678, 229] on button "Reject Timesheet" at bounding box center [678, 219] width 105 height 30
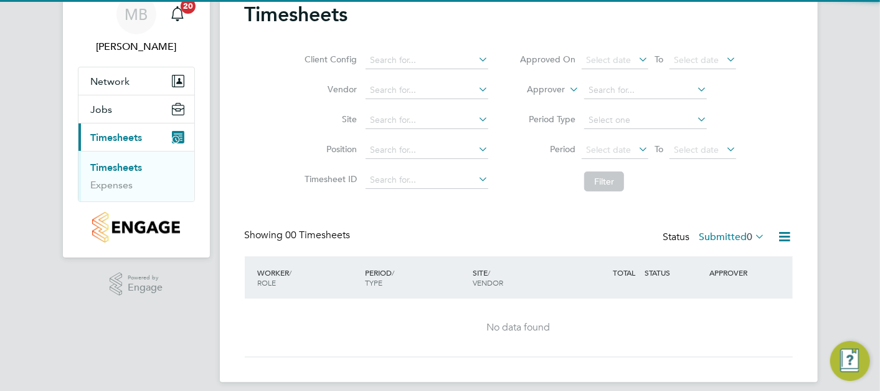
scroll to position [64, 0]
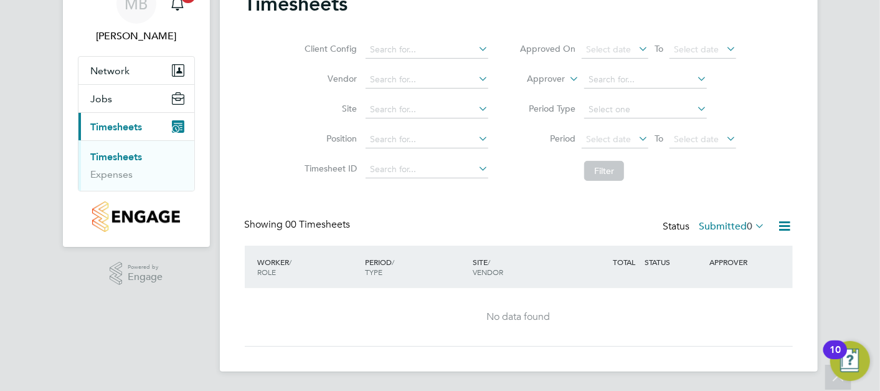
click at [120, 154] on link "Timesheets" at bounding box center [117, 157] width 52 height 12
click at [105, 151] on link "Timesheets" at bounding box center [117, 157] width 52 height 12
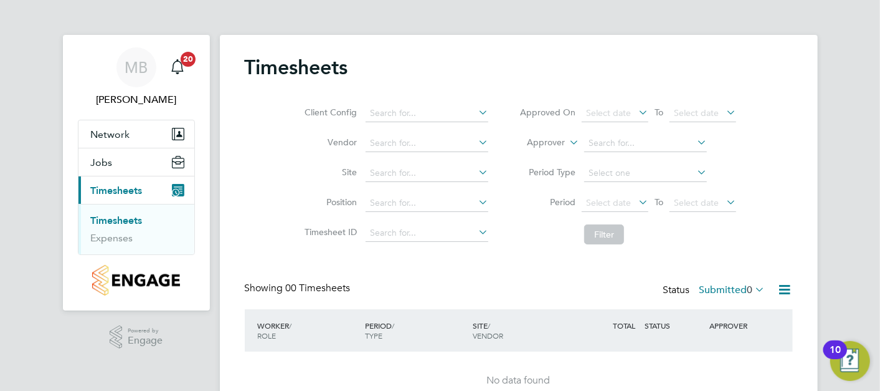
click at [128, 223] on link "Timesheets" at bounding box center [117, 220] width 52 height 12
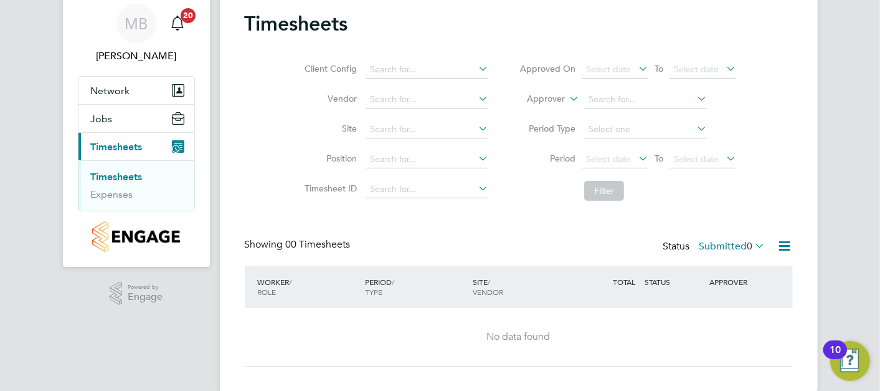
scroll to position [64, 0]
